Goal: Task Accomplishment & Management: Manage account settings

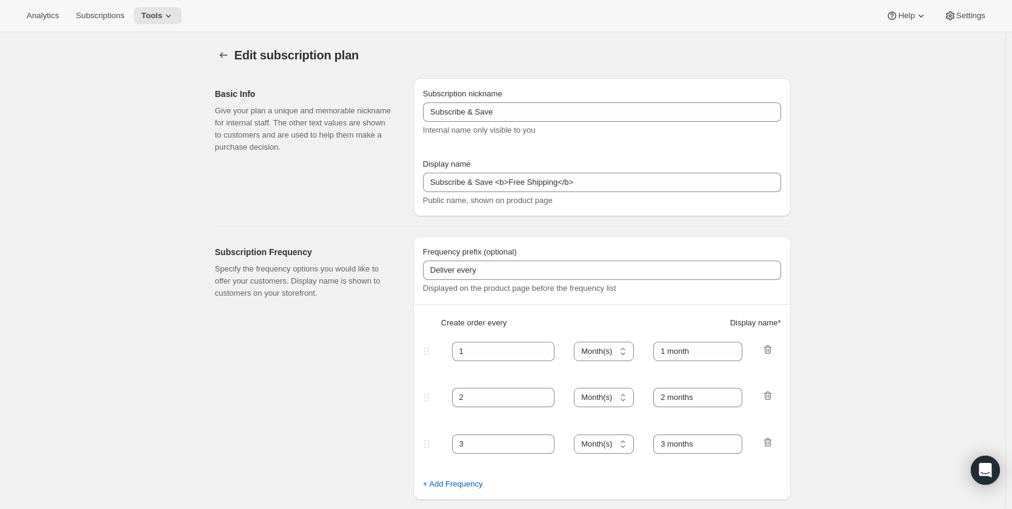
select select "MONTH"
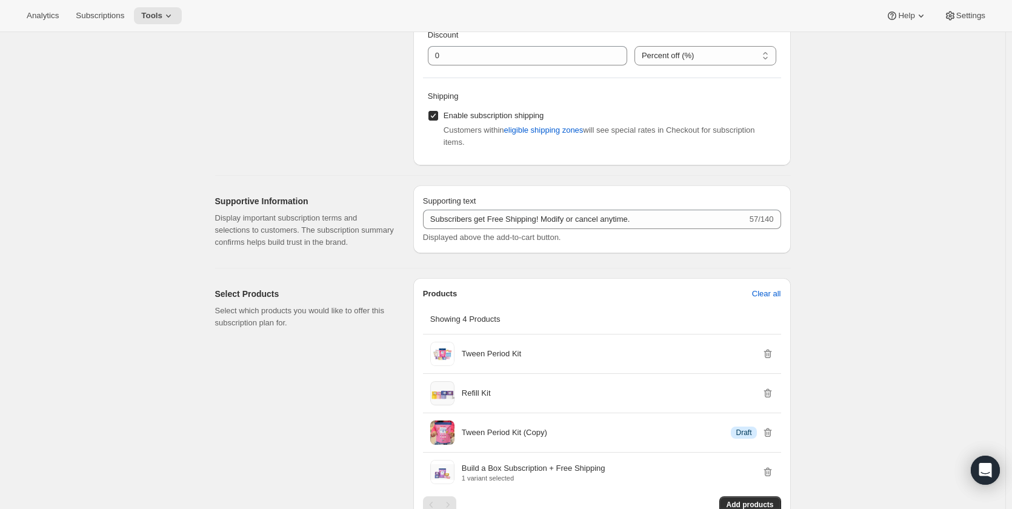
click at [391, 290] on h2 "Select Products" at bounding box center [304, 294] width 179 height 12
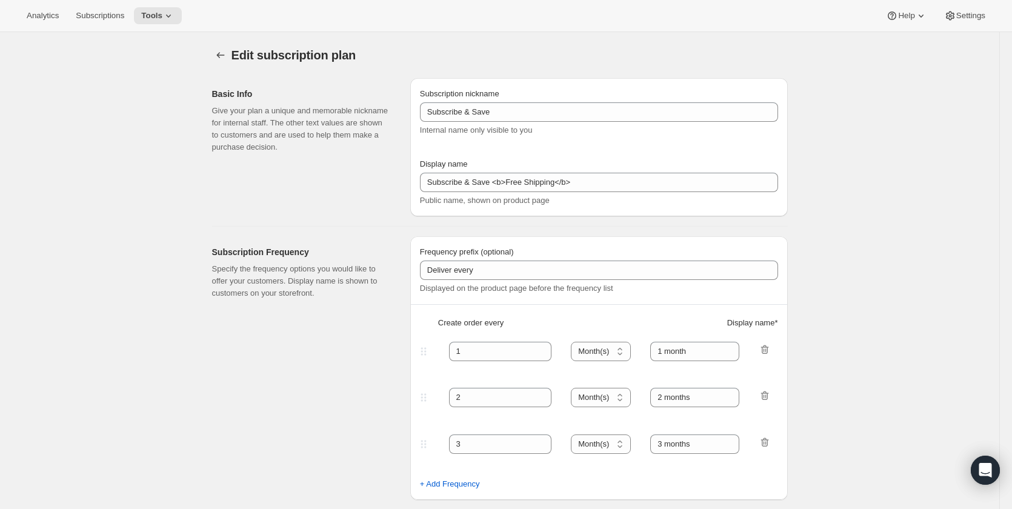
select select "MONTH"
